Goal: Information Seeking & Learning: Find specific page/section

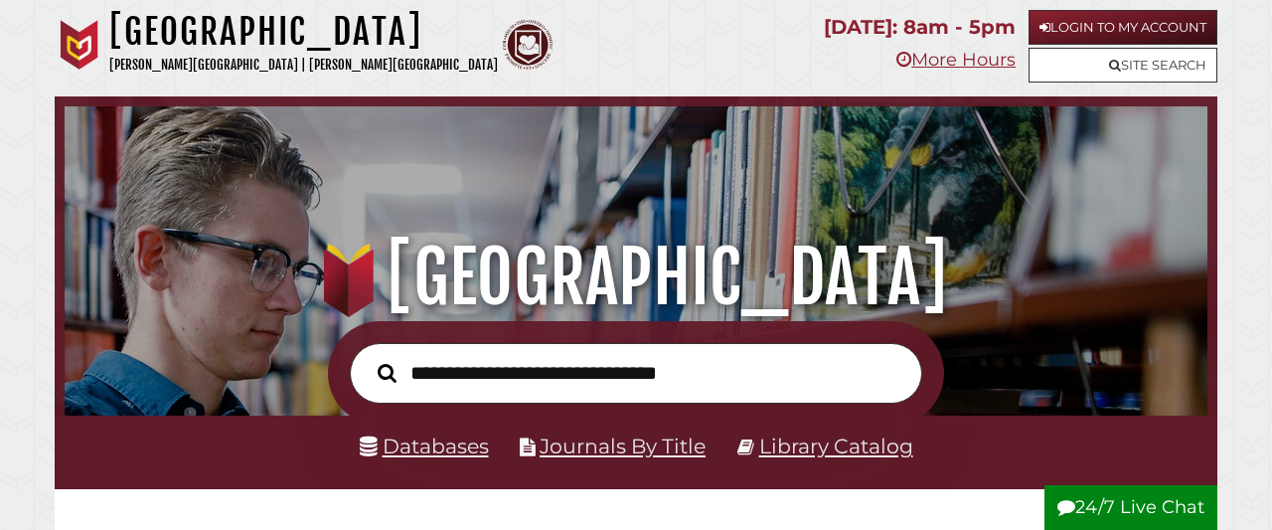
scroll to position [378, 1133]
click at [426, 441] on link "Databases" at bounding box center [424, 445] width 129 height 25
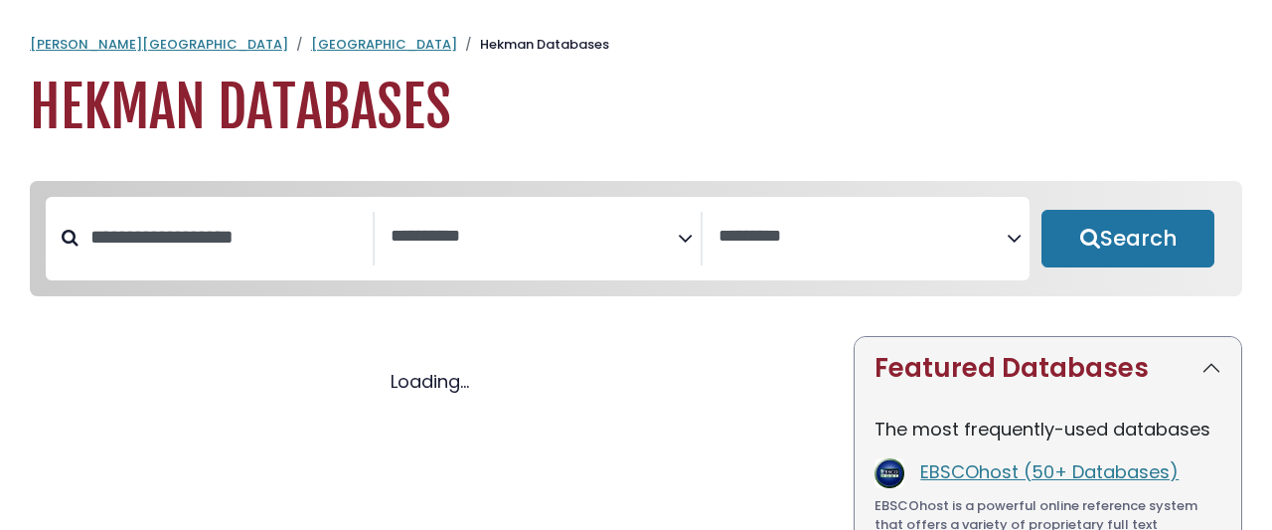
select select "Database Subject Filter"
select select "Database Vendors Filter"
select select "Database Subject Filter"
select select "Database Vendors Filter"
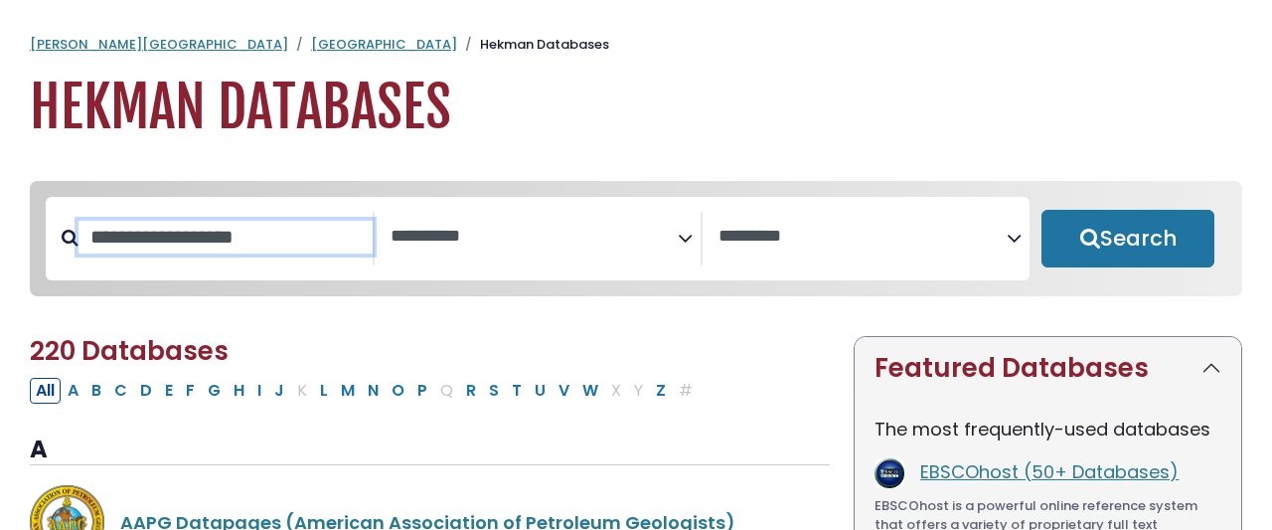
click at [302, 221] on input "Search database by title or keyword" at bounding box center [225, 237] width 294 height 33
type input "****"
click at [1041, 210] on button "Search" at bounding box center [1127, 239] width 173 height 58
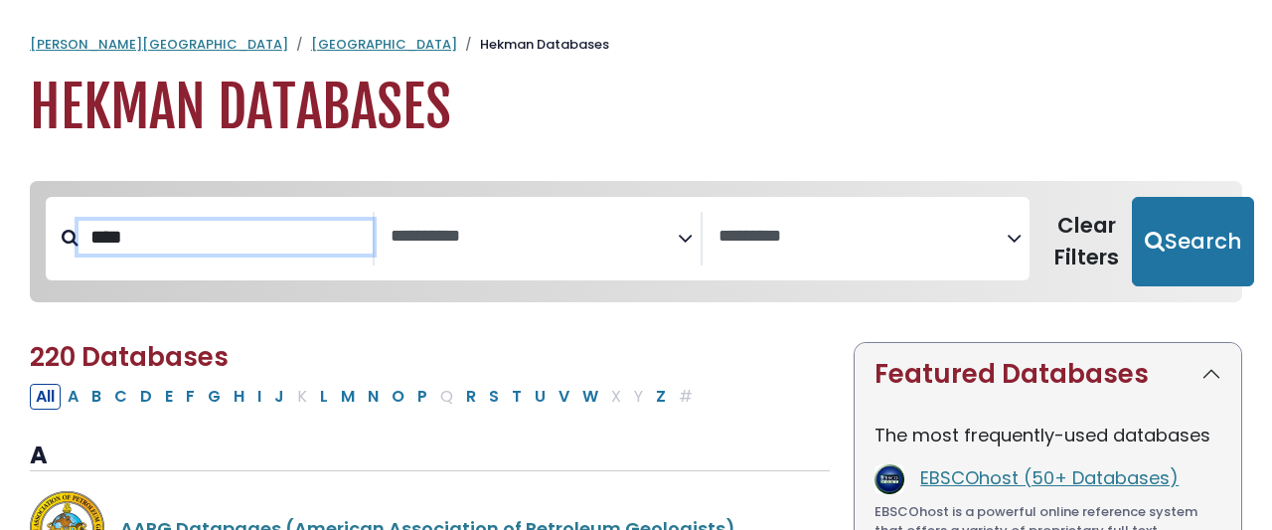
select select "Database Subject Filter"
select select "Database Vendors Filter"
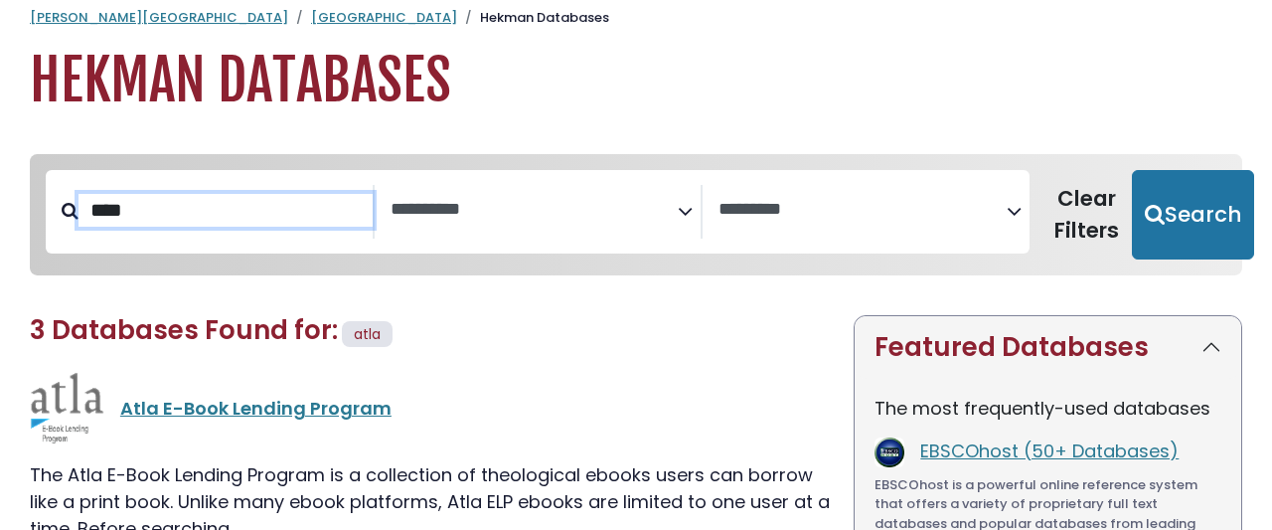
scroll to position [286, 0]
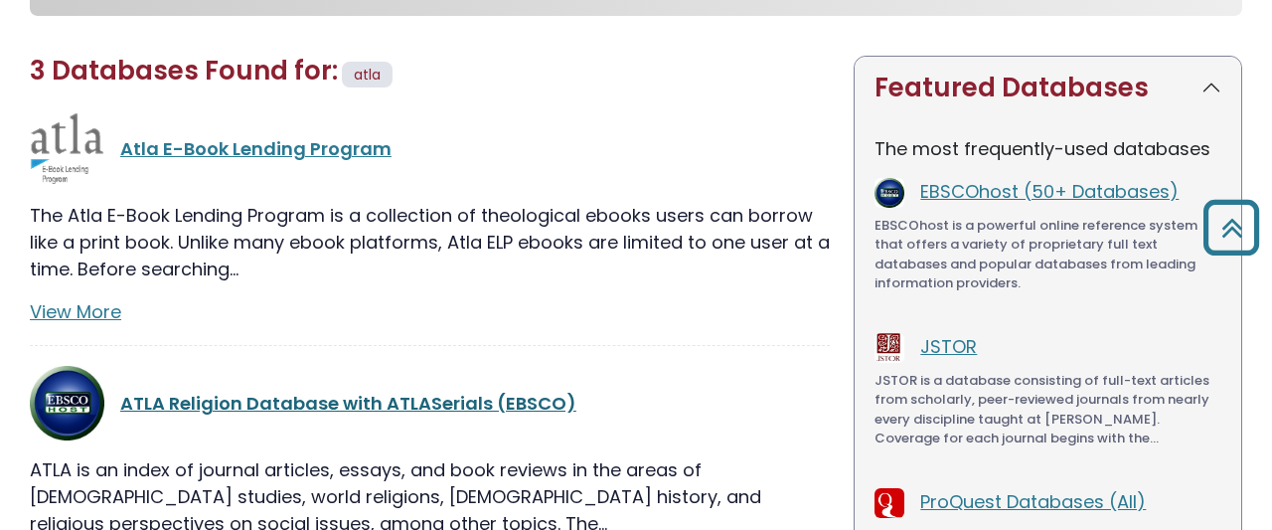
click at [196, 390] on link "ATLA Religion Database with ATLASerials (EBSCO)" at bounding box center [348, 402] width 456 height 25
